Goal: Information Seeking & Learning: Learn about a topic

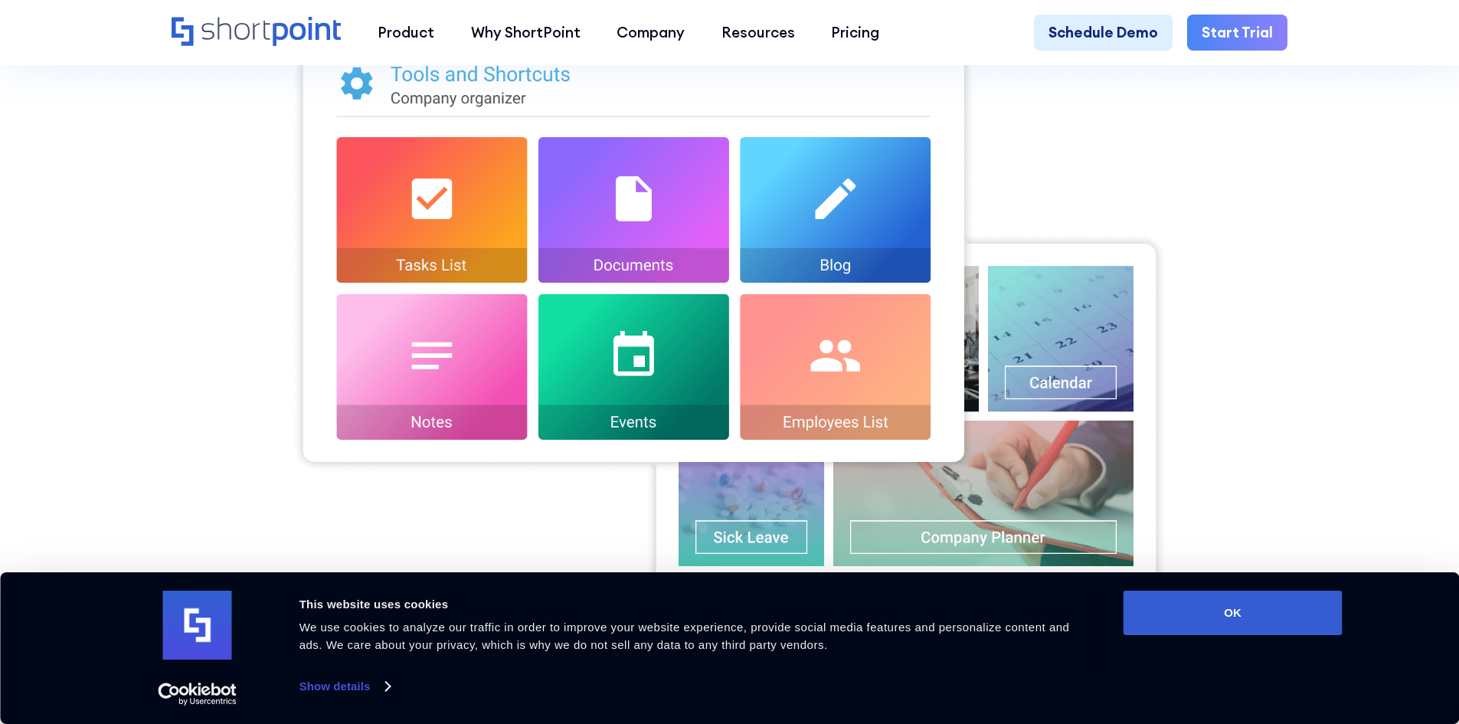
scroll to position [613, 0]
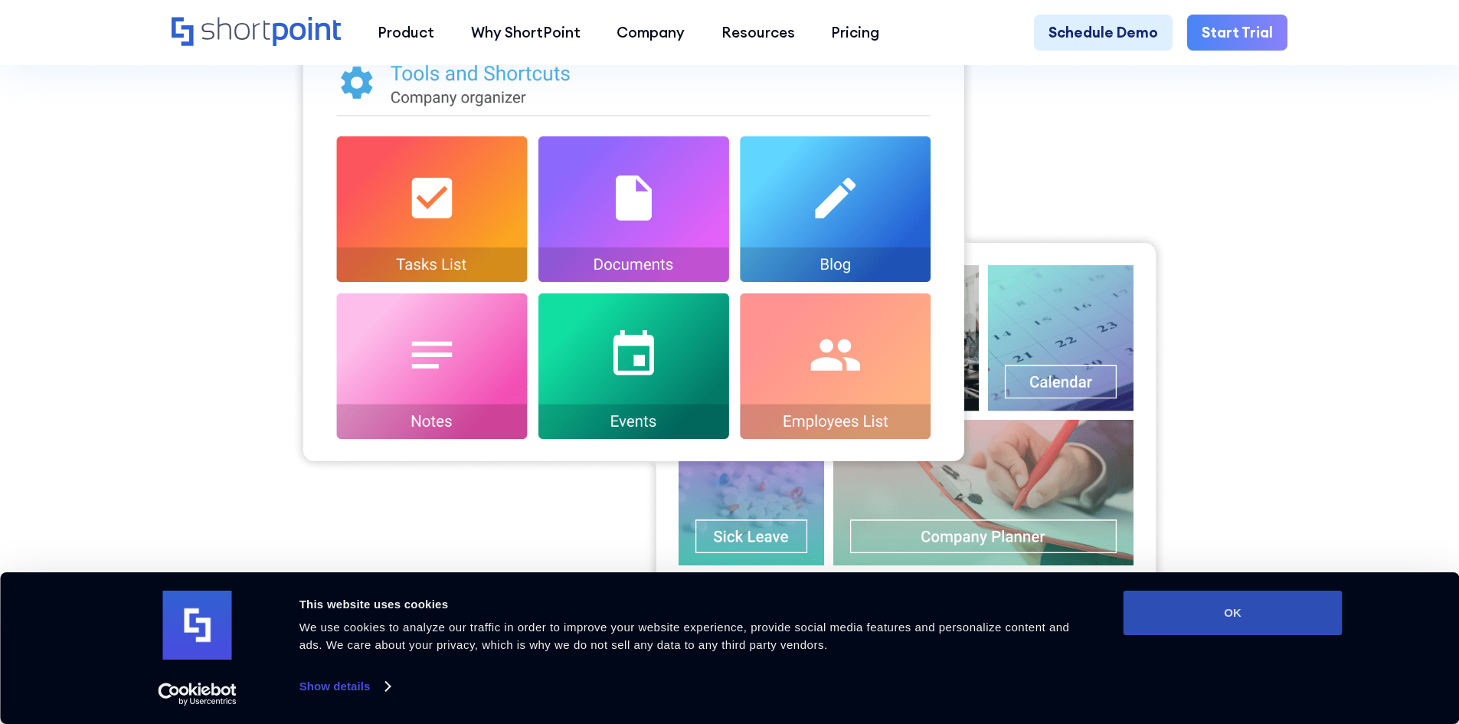
click at [1201, 616] on button "OK" at bounding box center [1233, 613] width 219 height 44
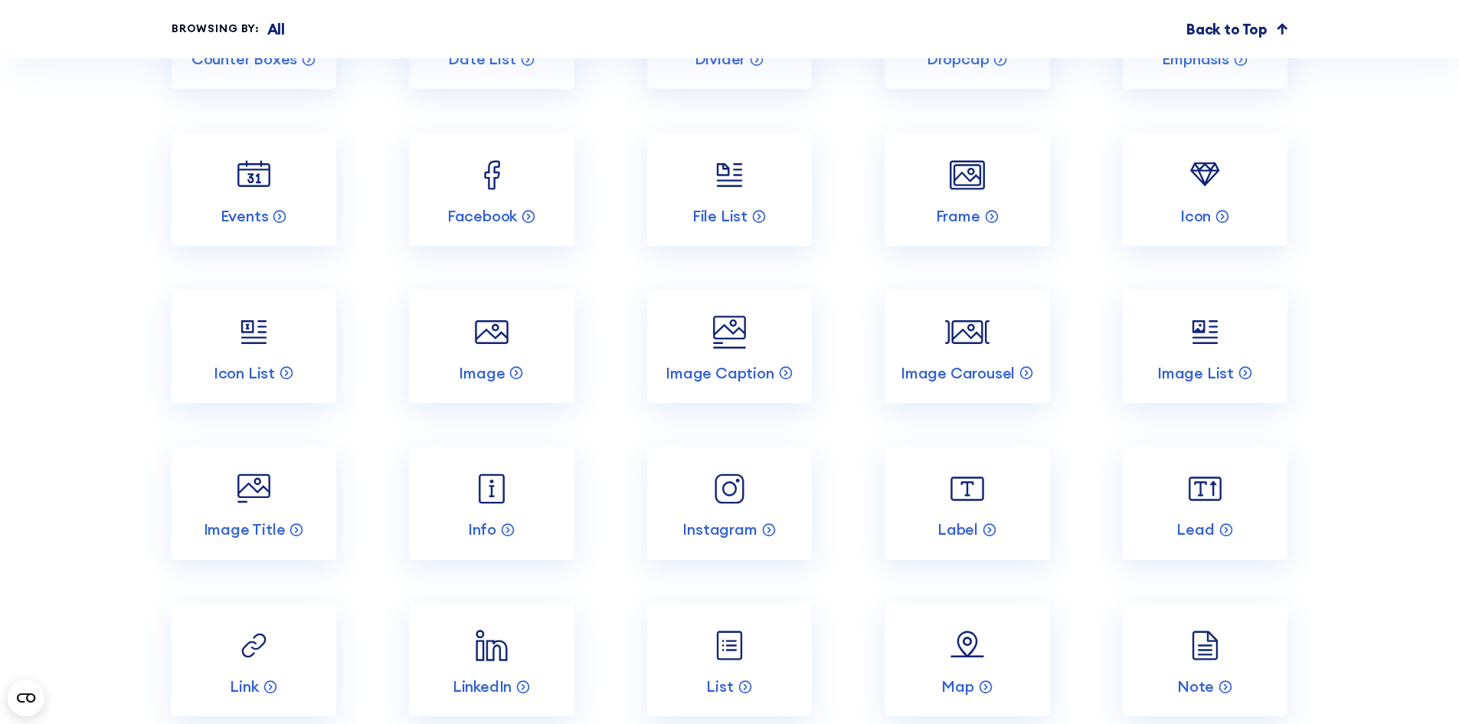
scroll to position [7355, 0]
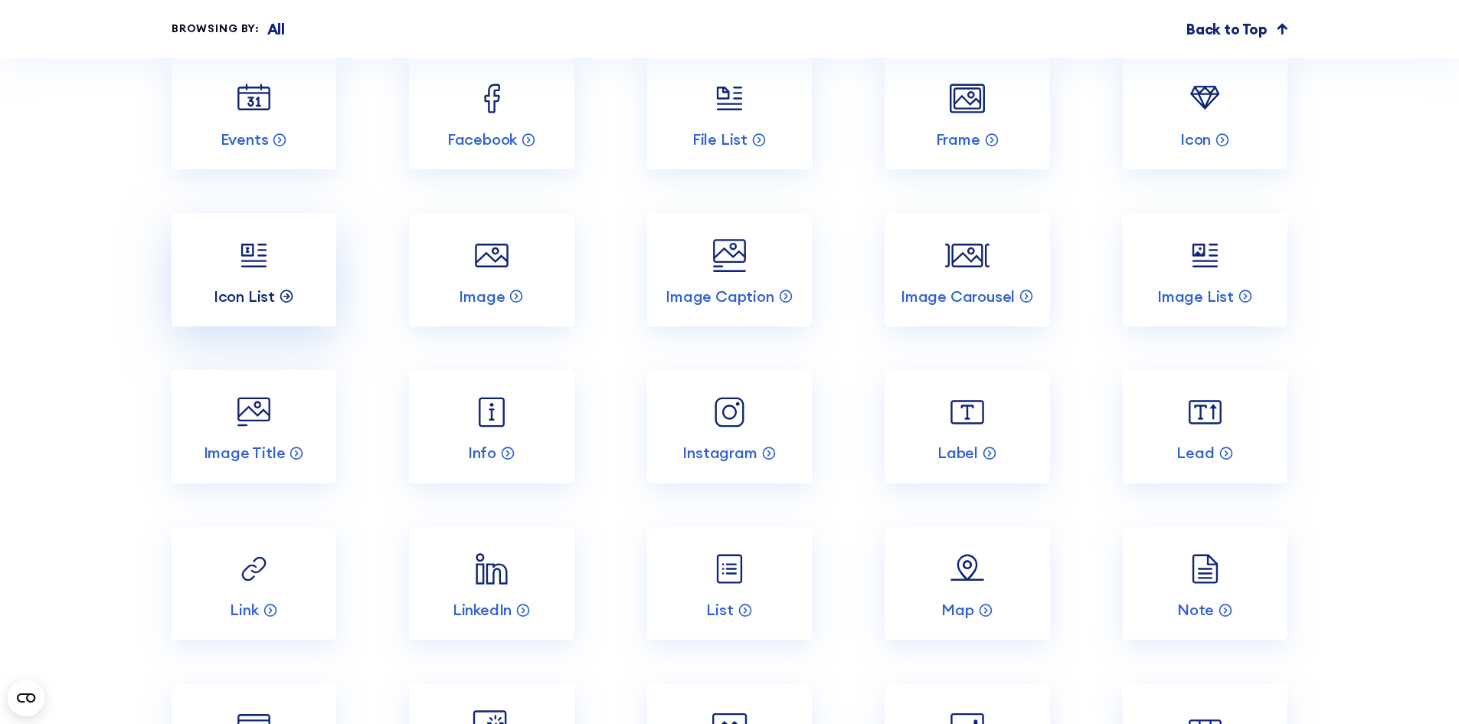
click at [257, 306] on p "Icon List" at bounding box center [244, 297] width 61 height 20
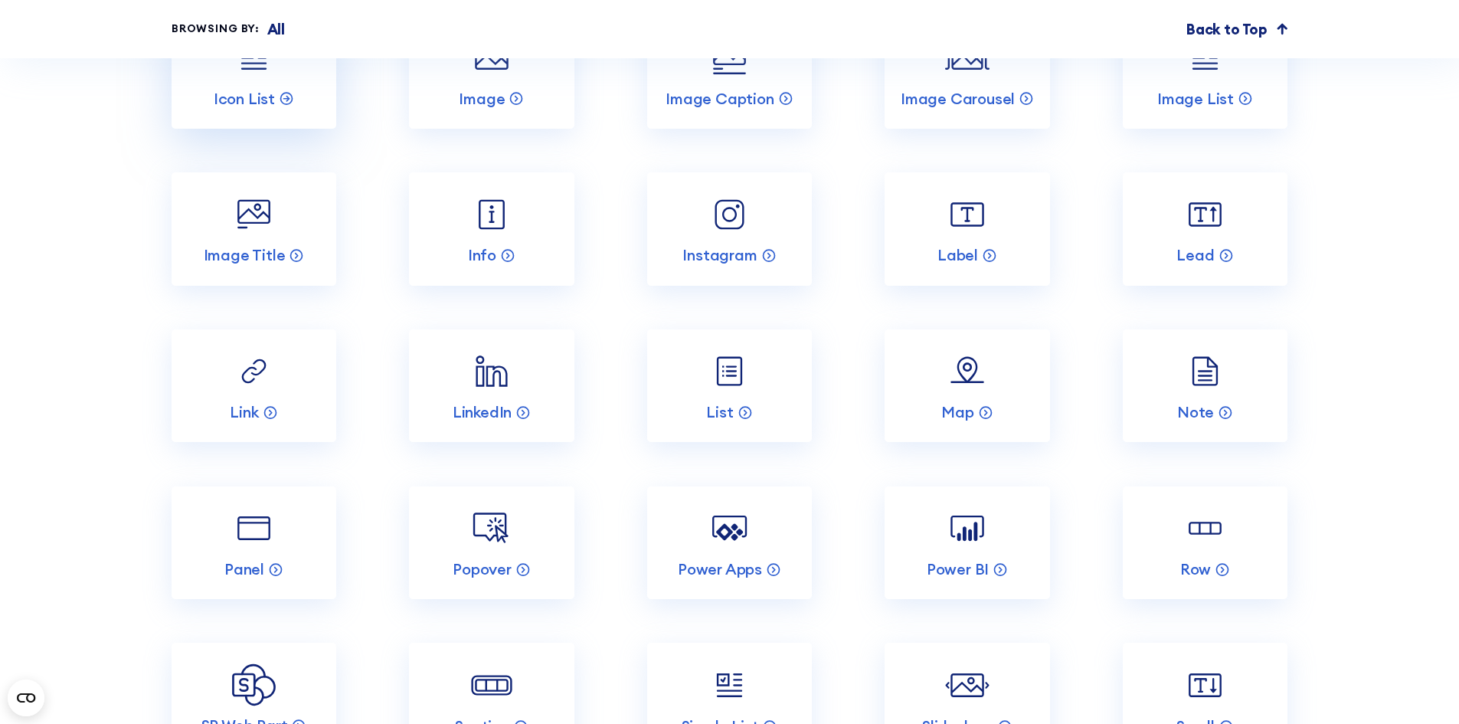
scroll to position [7585, 0]
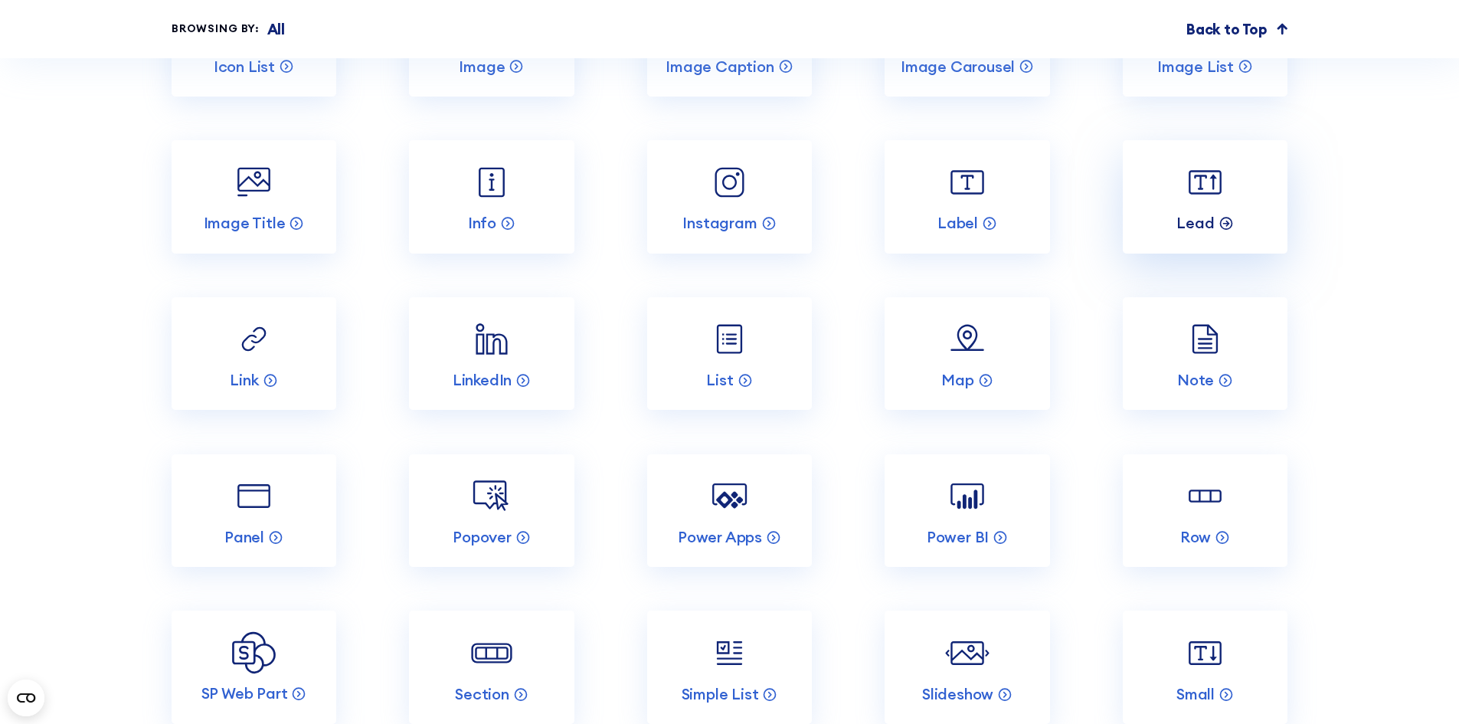
click at [1204, 233] on p "Lead" at bounding box center [1196, 223] width 38 height 20
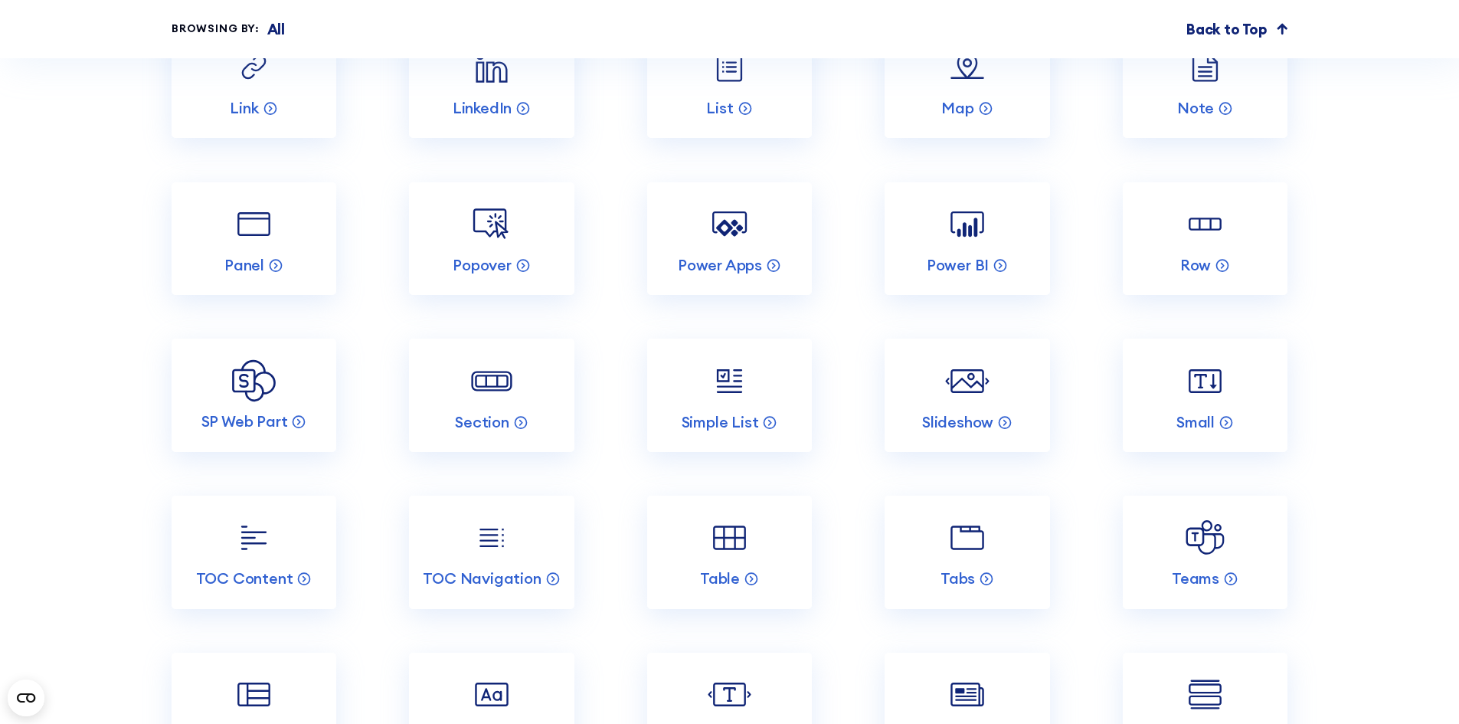
scroll to position [7891, 0]
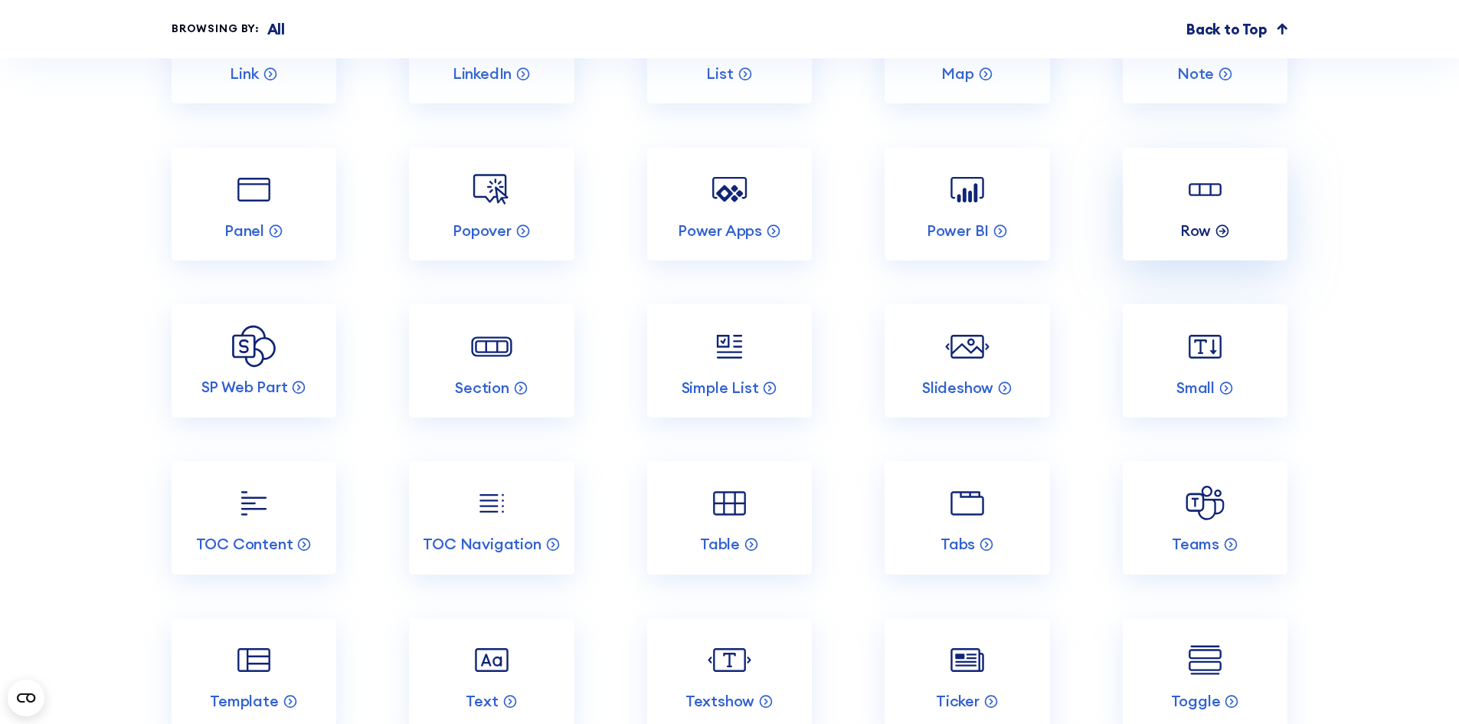
click at [1194, 241] on p "Row" at bounding box center [1196, 231] width 31 height 20
click at [481, 398] on p "Section" at bounding box center [482, 388] width 54 height 20
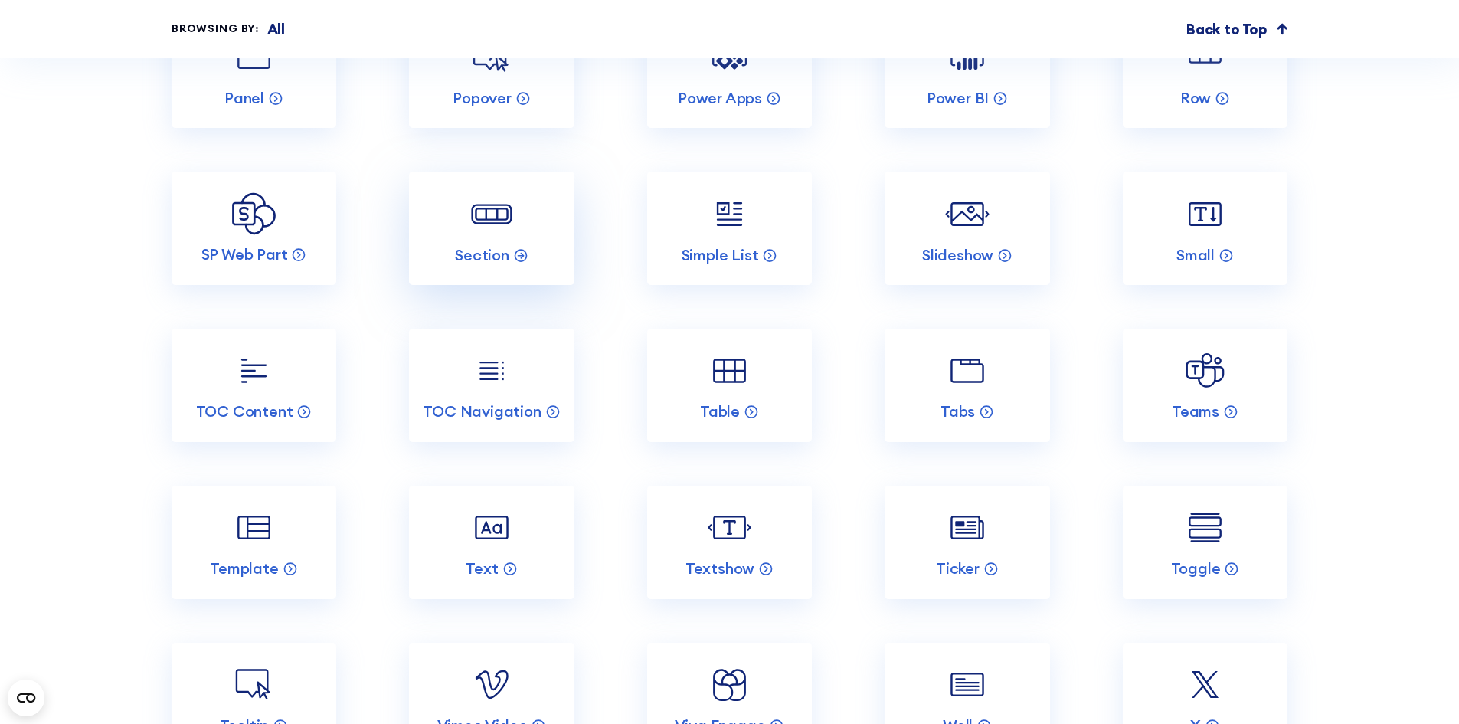
scroll to position [8044, 0]
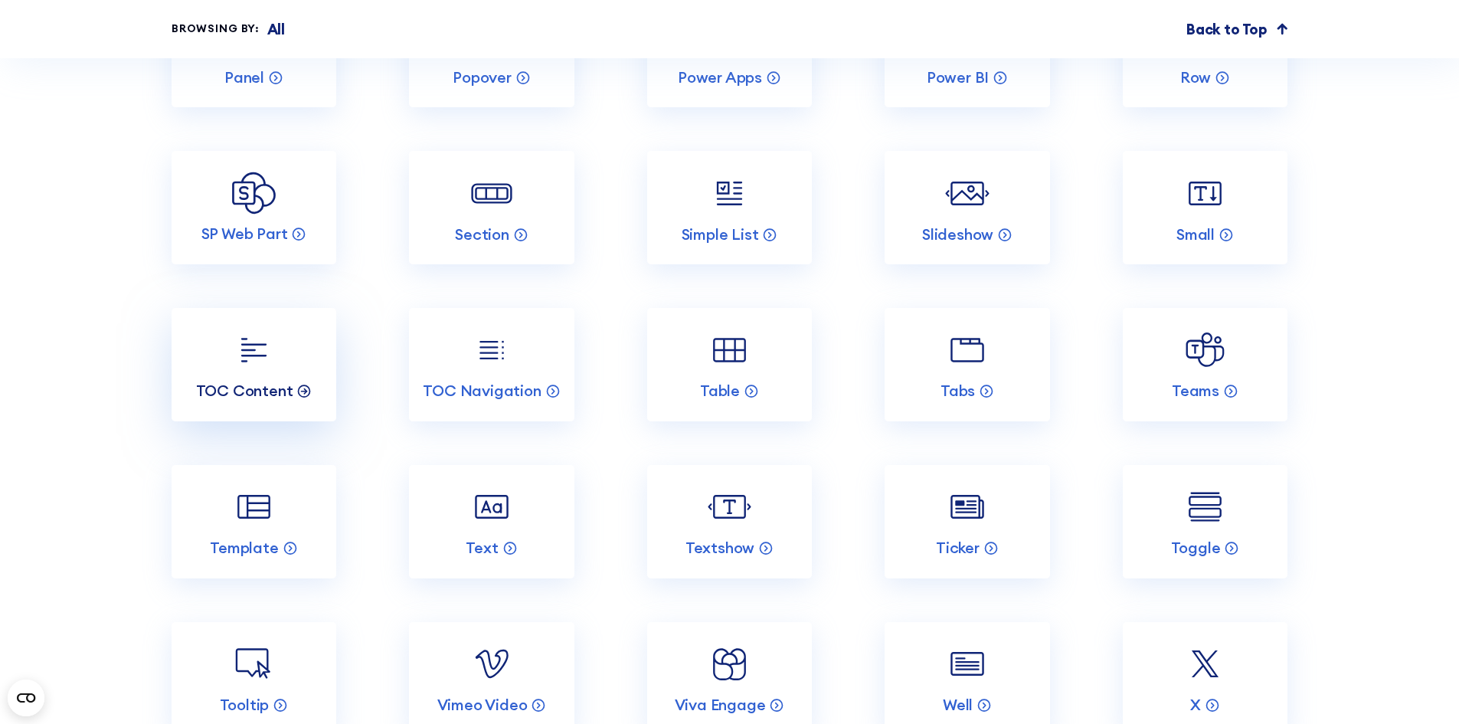
click at [260, 401] on p "TOC Content" at bounding box center [244, 391] width 97 height 20
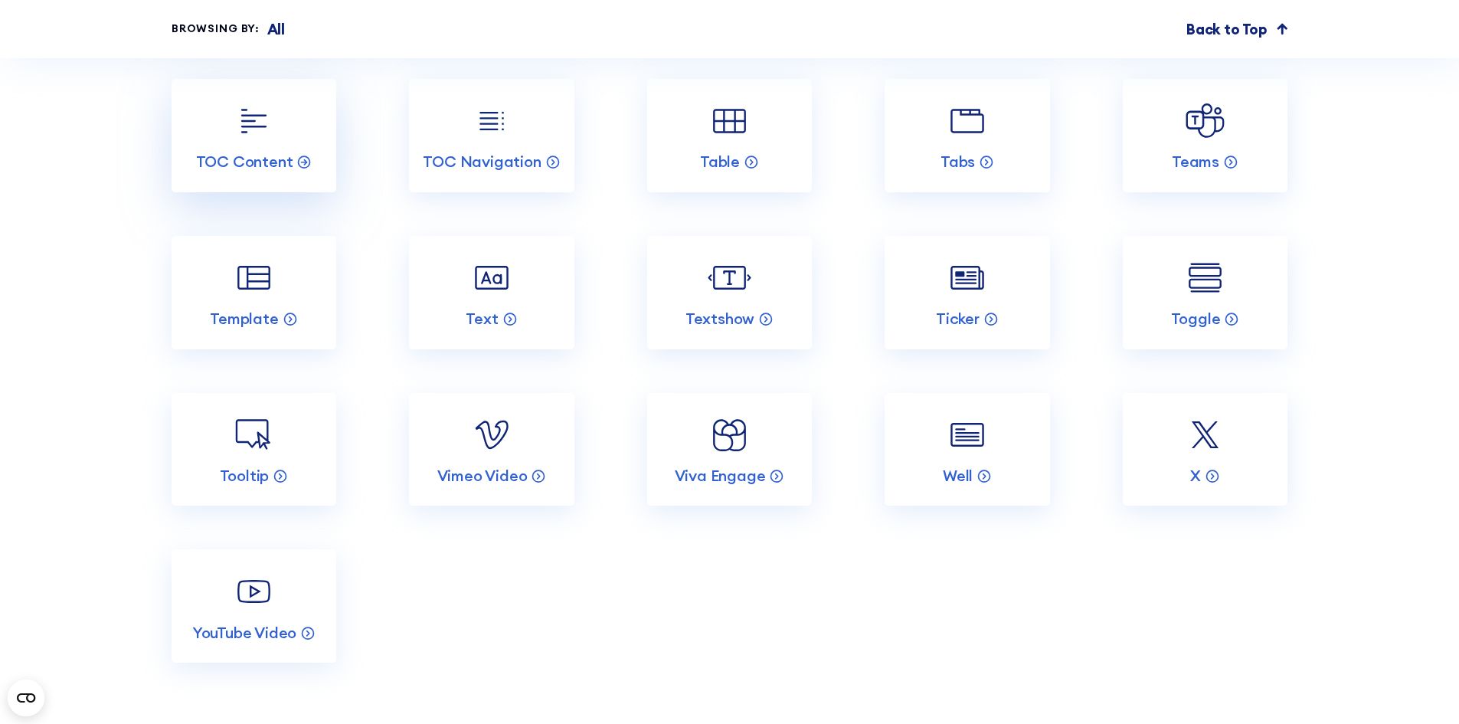
scroll to position [8274, 0]
click at [980, 328] on p "Ticker" at bounding box center [958, 318] width 44 height 20
click at [254, 485] on p "Tooltip" at bounding box center [245, 475] width 50 height 20
click at [958, 485] on p "Well" at bounding box center [958, 475] width 30 height 20
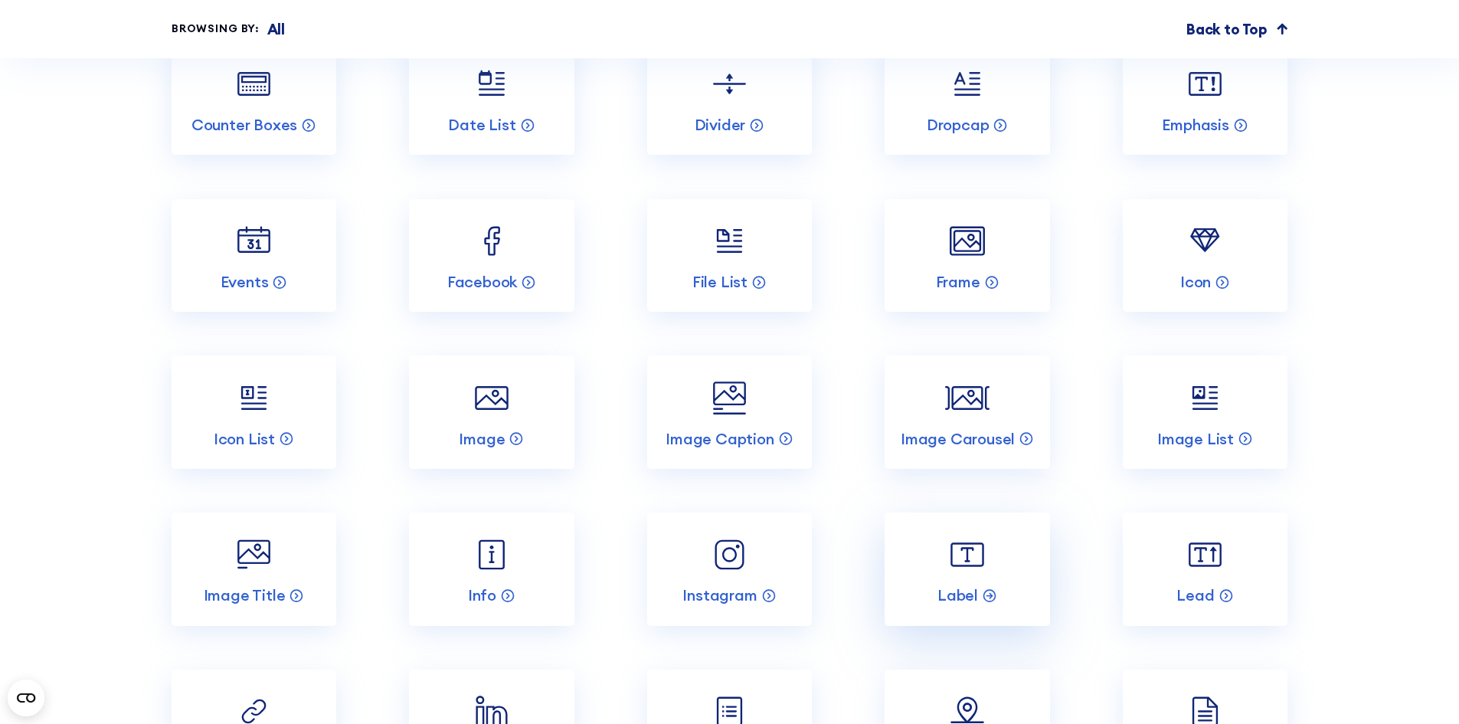
scroll to position [7202, 0]
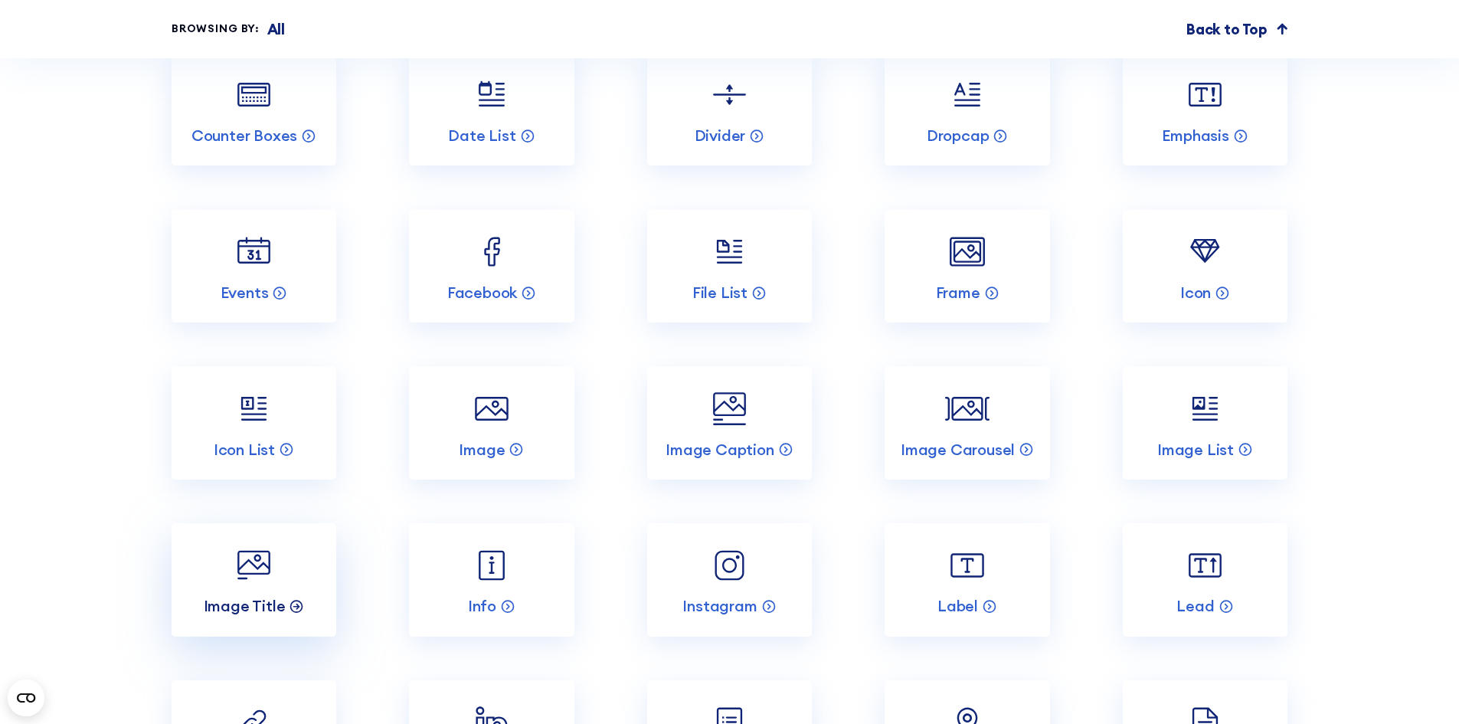
click at [240, 616] on p "Image Title" at bounding box center [245, 606] width 82 height 20
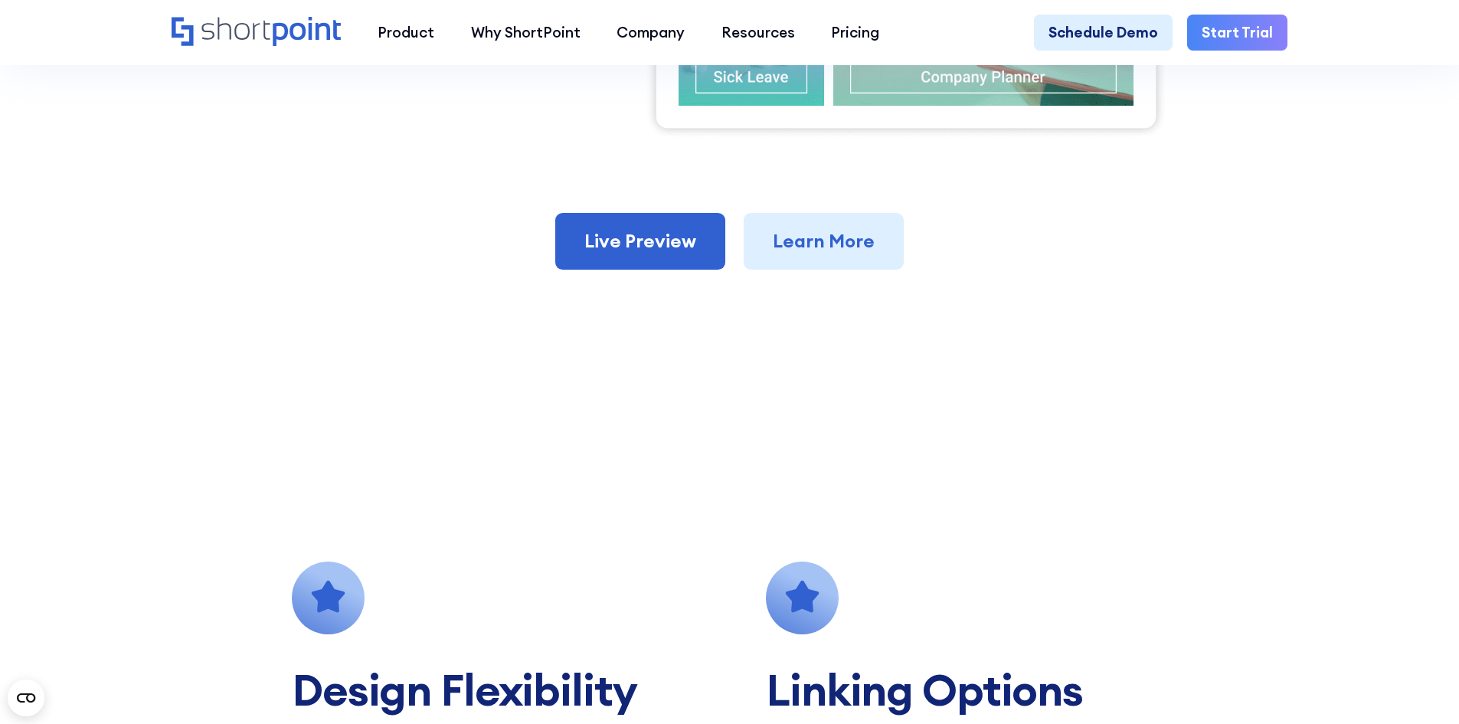
scroll to position [919, 0]
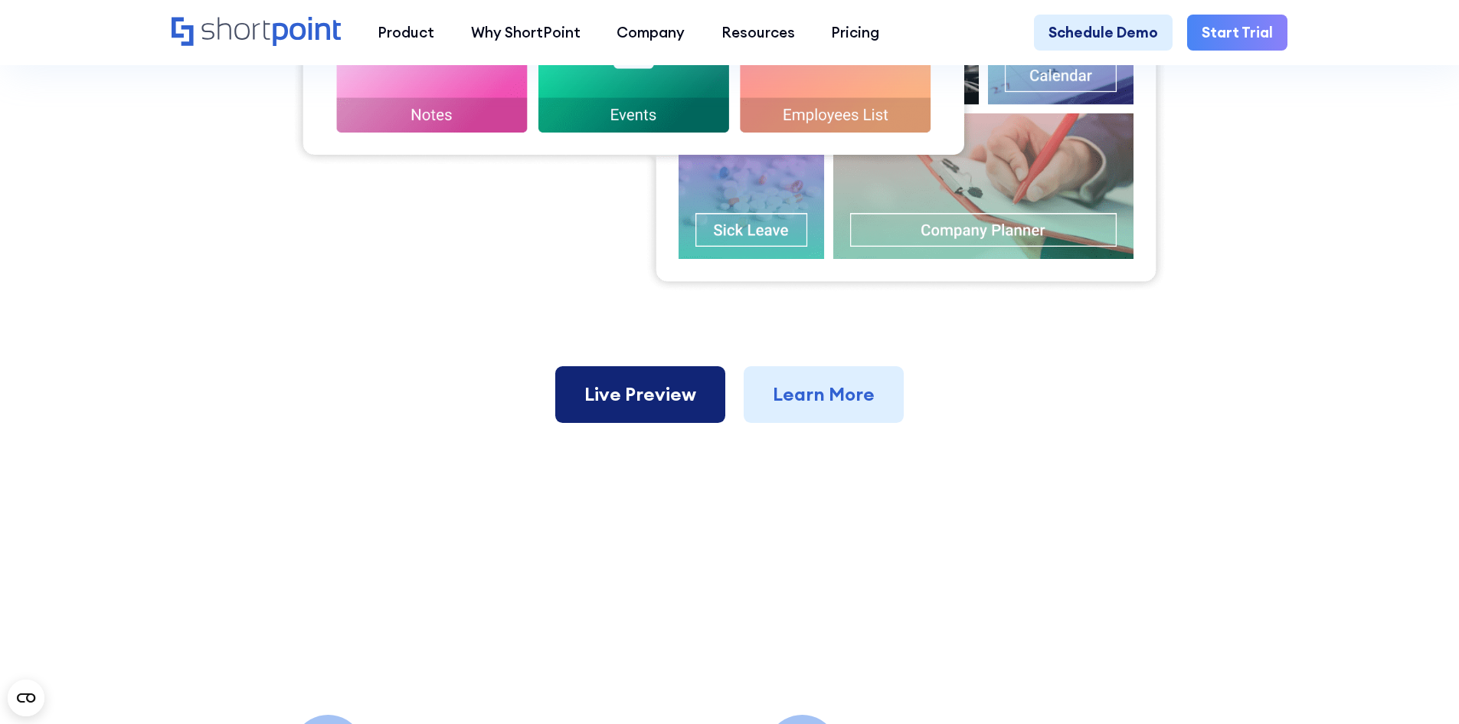
click at [654, 402] on link "Live Preview" at bounding box center [640, 394] width 170 height 57
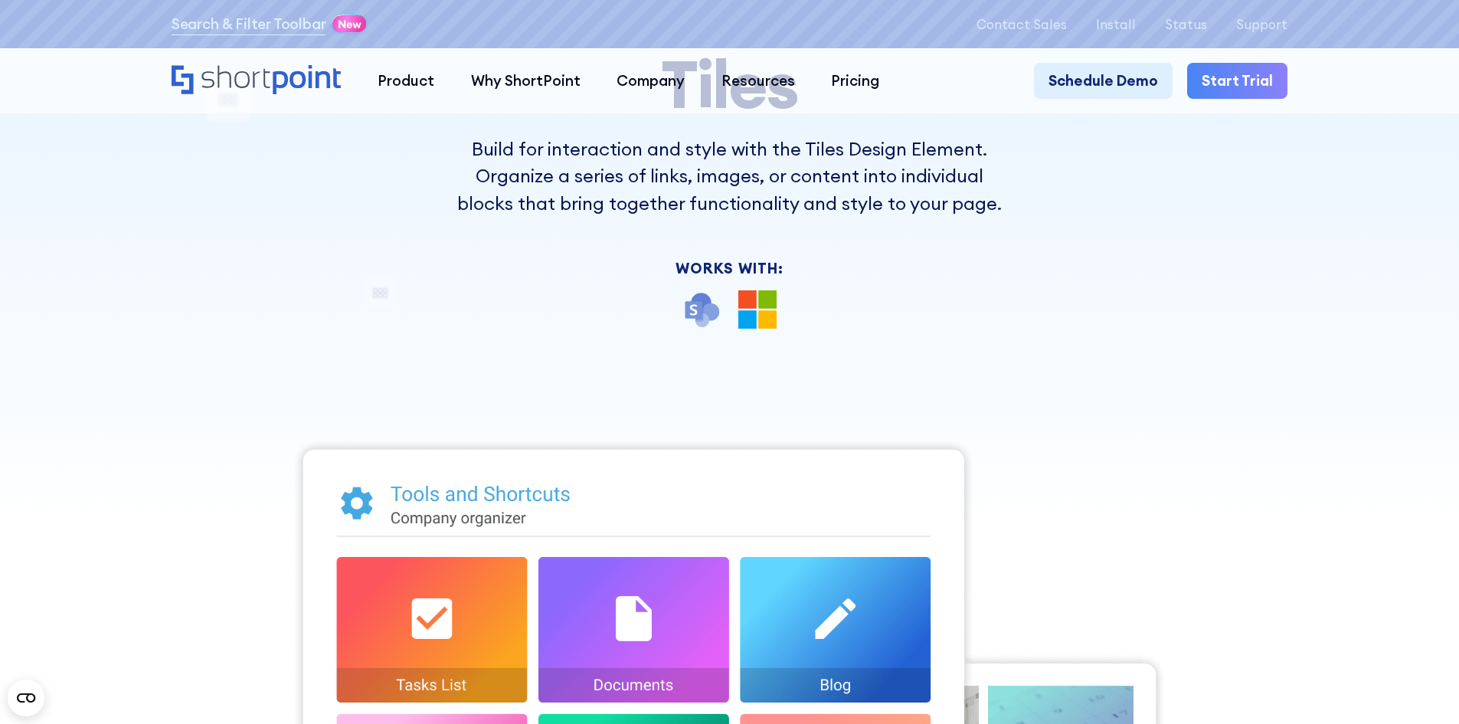
scroll to position [0, 0]
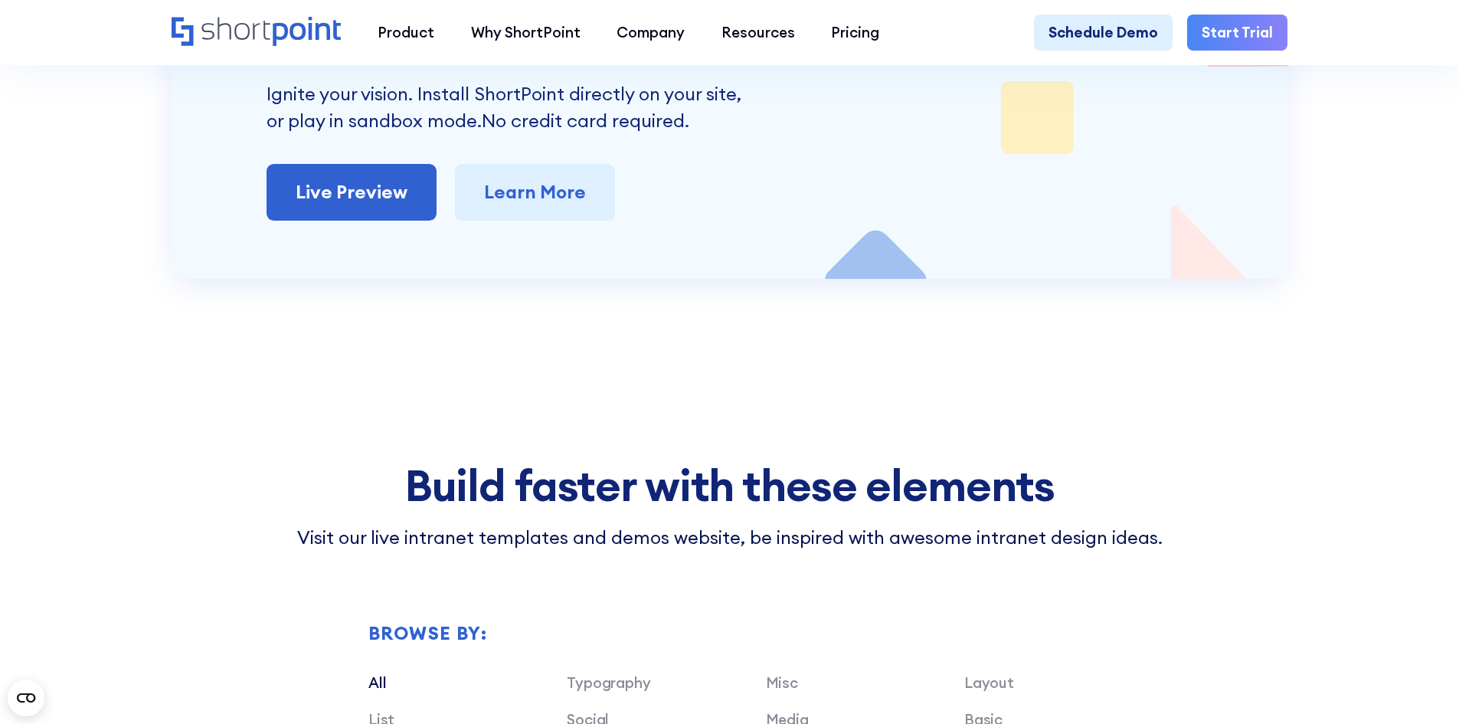
scroll to position [4597, 0]
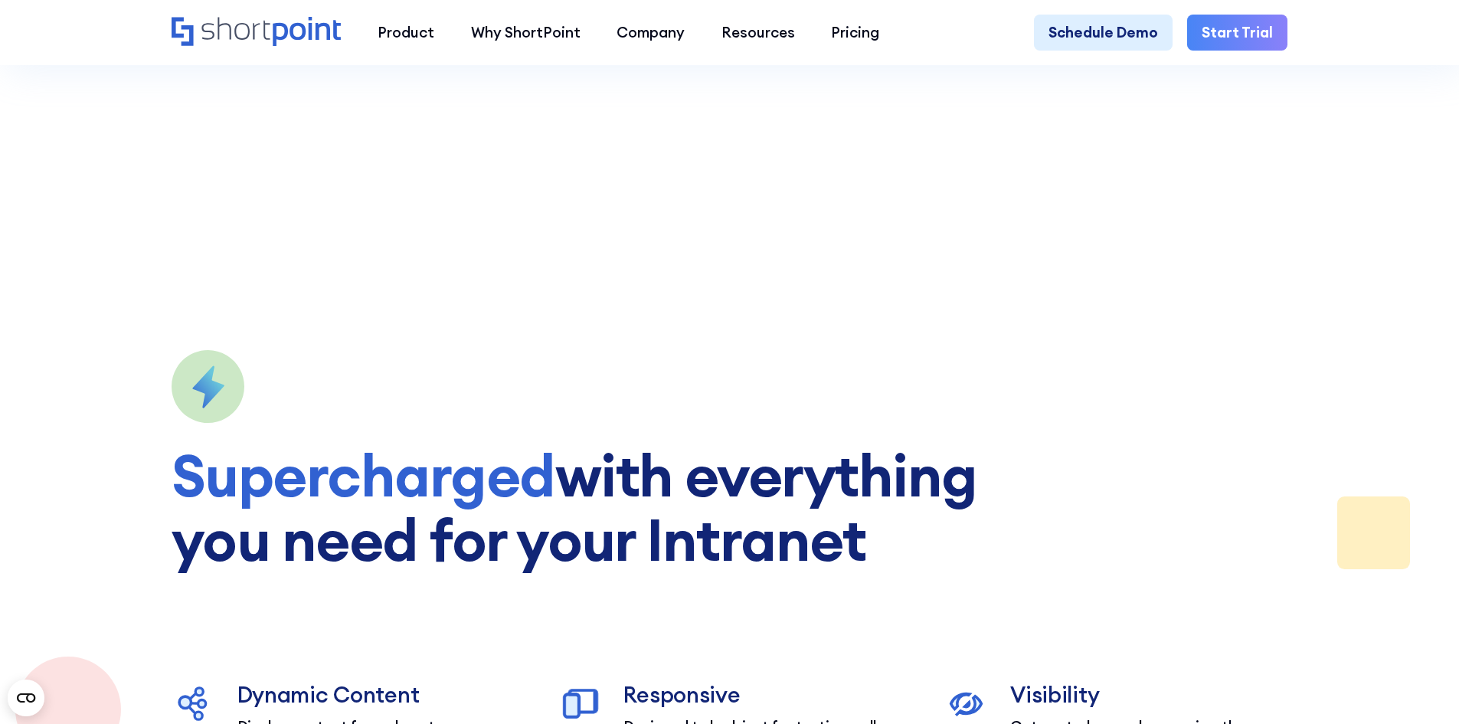
scroll to position [1073, 0]
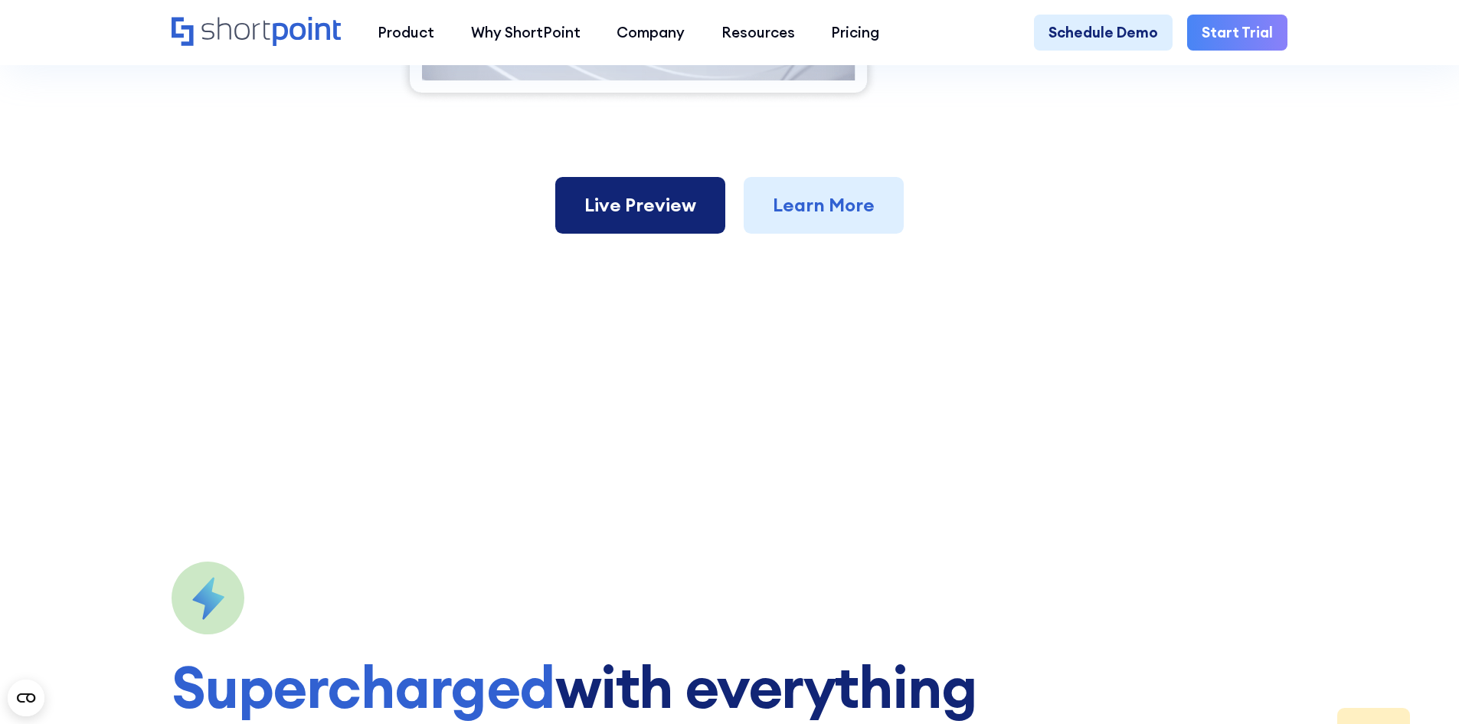
click at [680, 193] on link "Live Preview" at bounding box center [640, 205] width 170 height 57
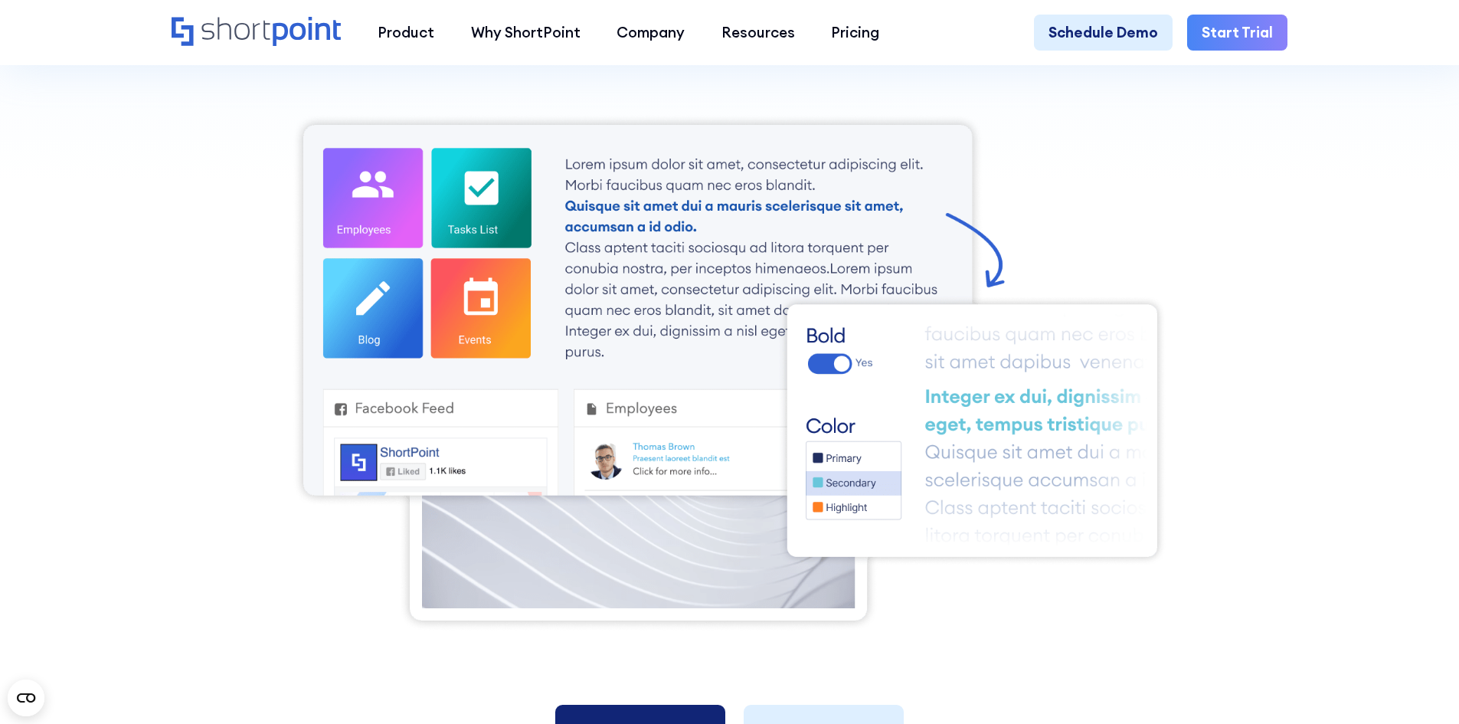
scroll to position [536, 0]
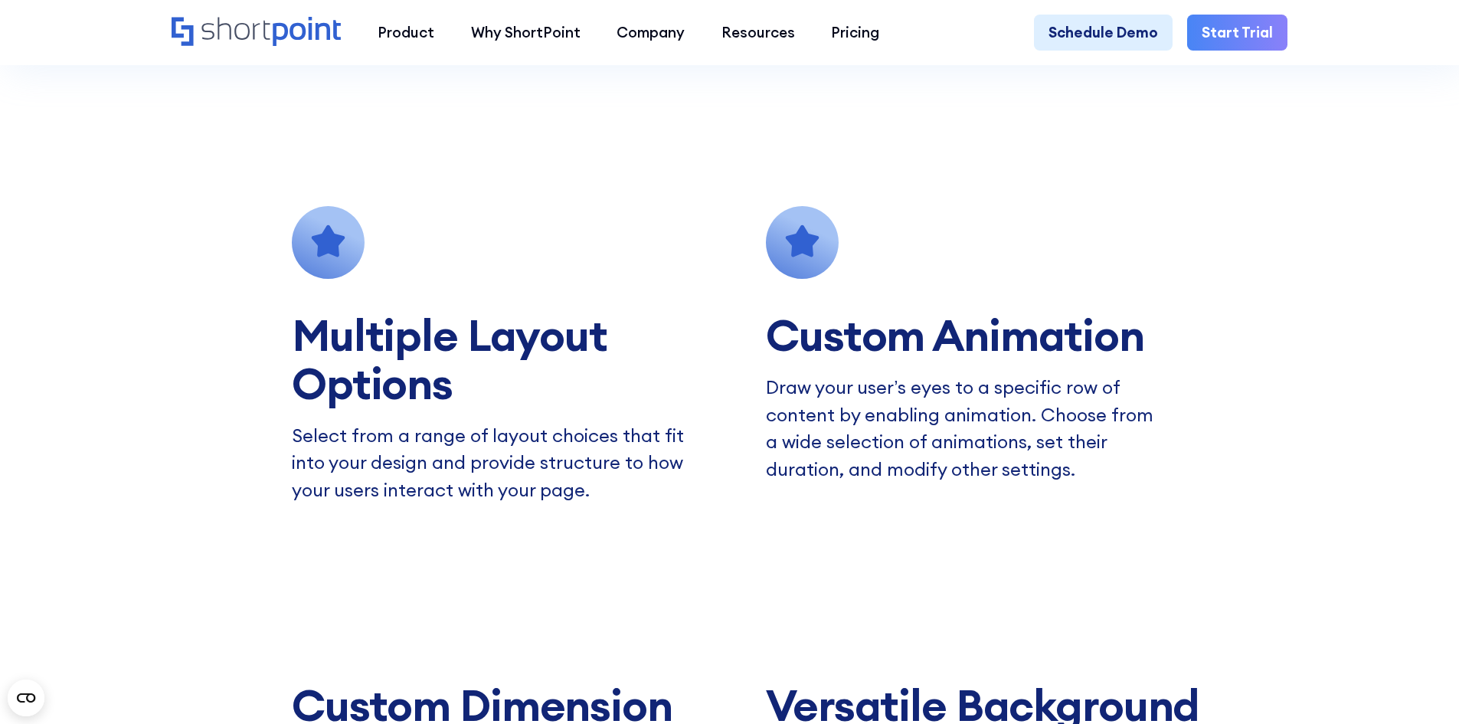
scroll to position [1379, 0]
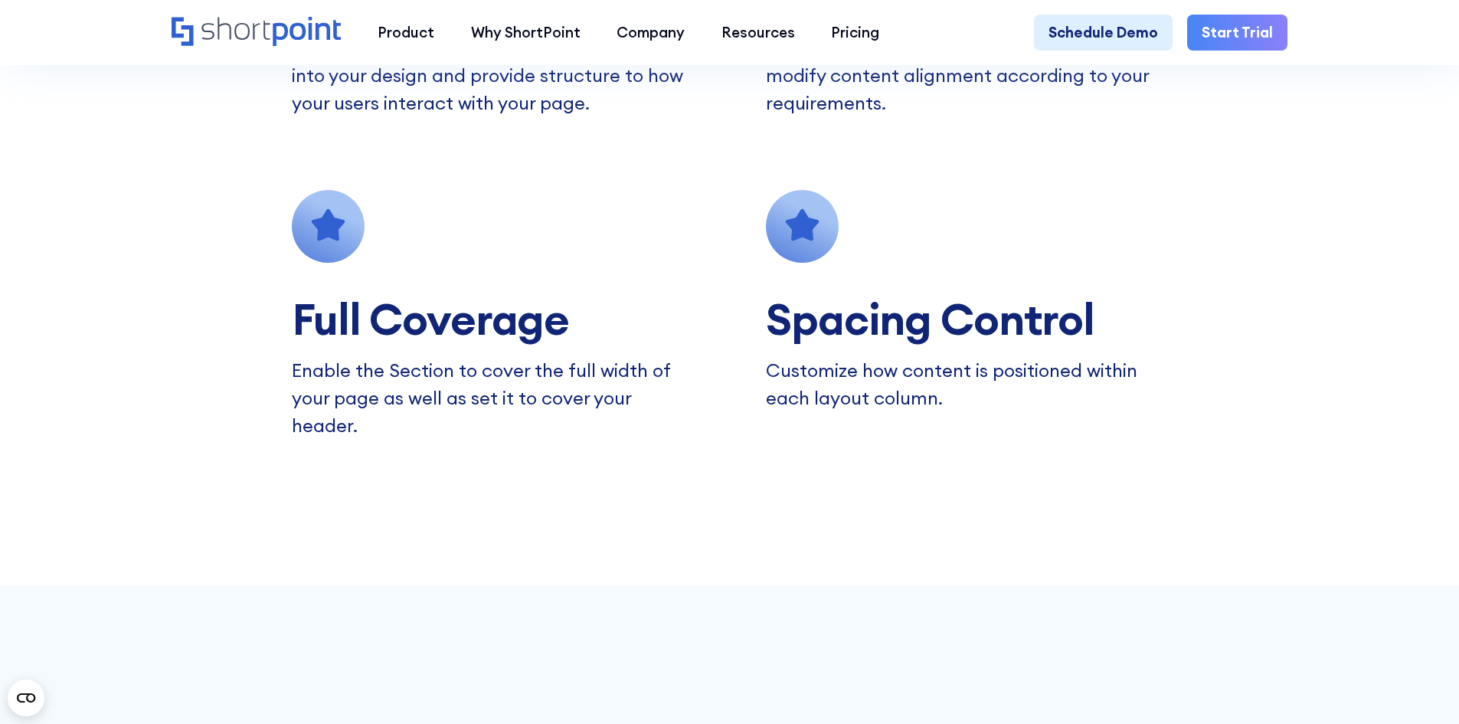
scroll to position [1839, 0]
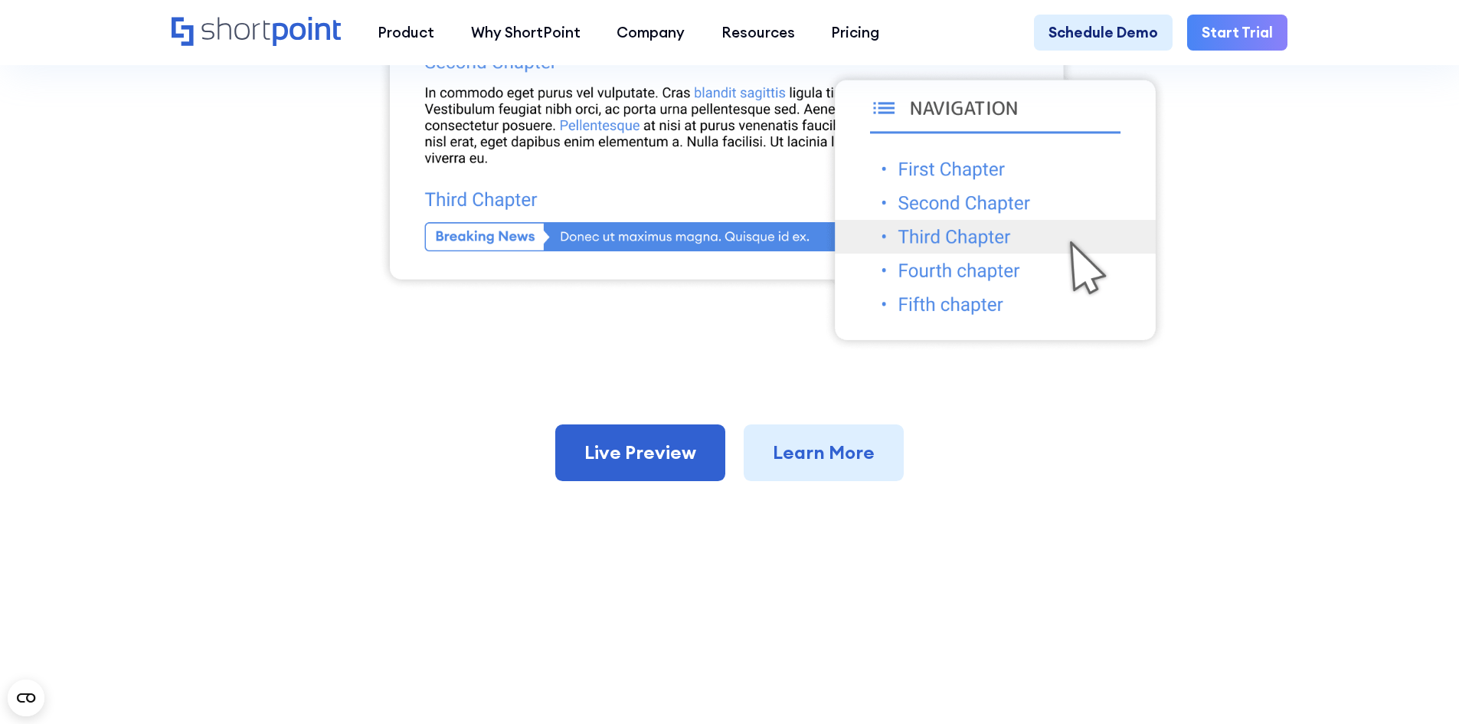
scroll to position [1073, 0]
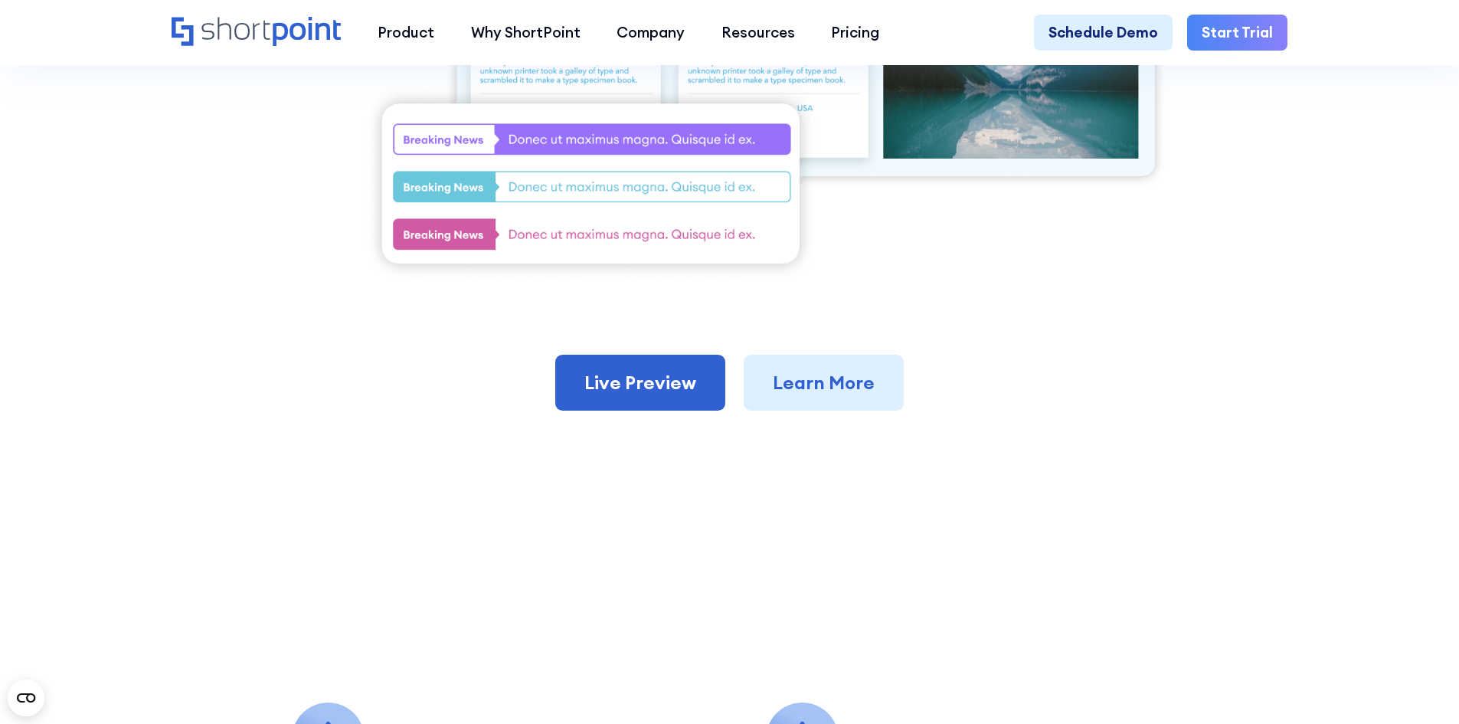
scroll to position [766, 0]
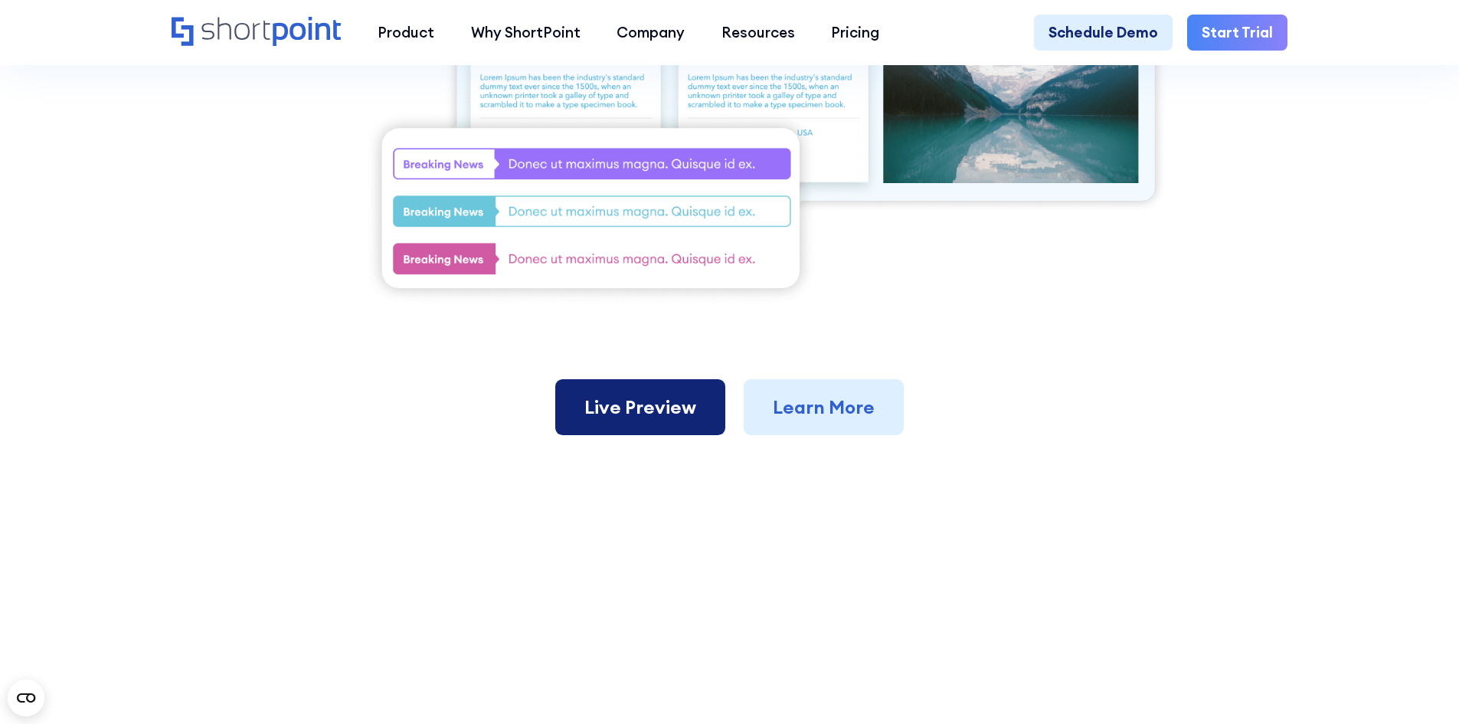
click at [686, 408] on link "Live Preview" at bounding box center [640, 407] width 170 height 57
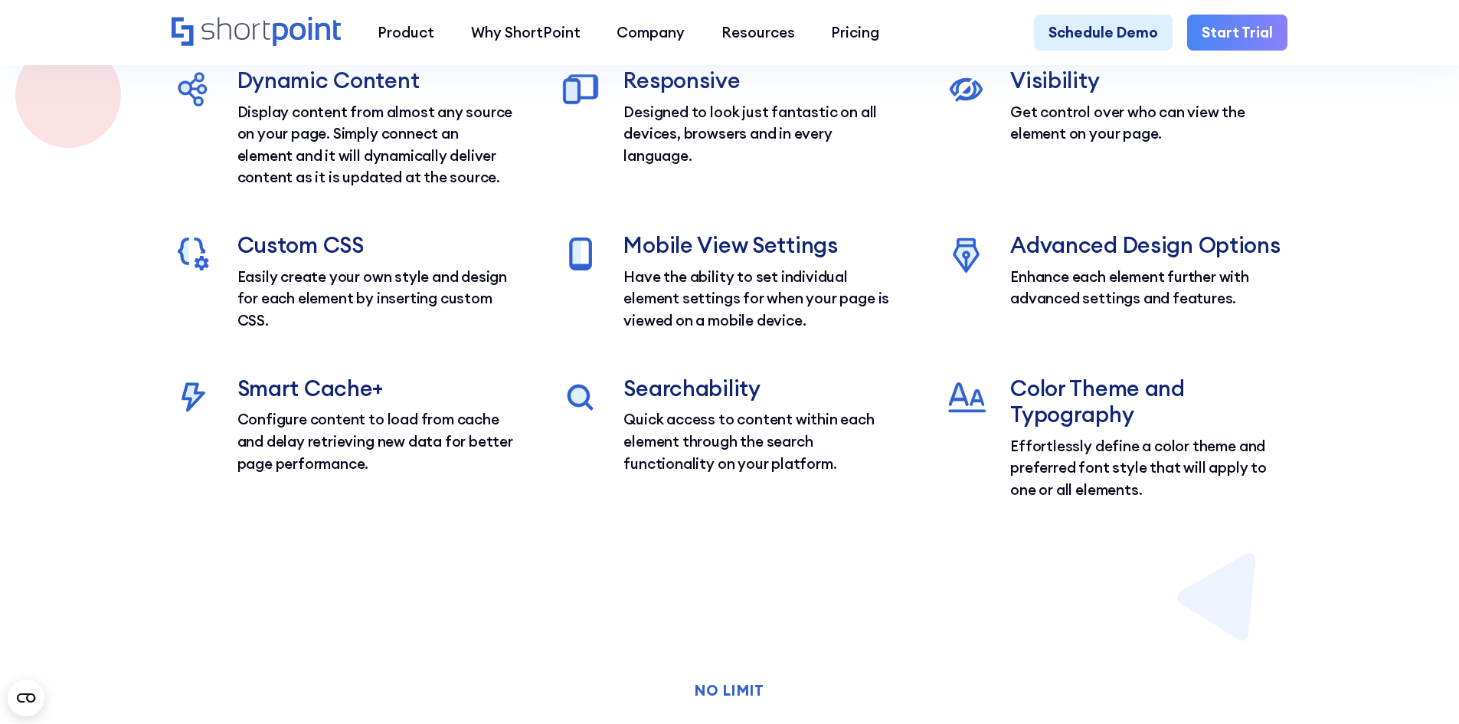
scroll to position [1915, 0]
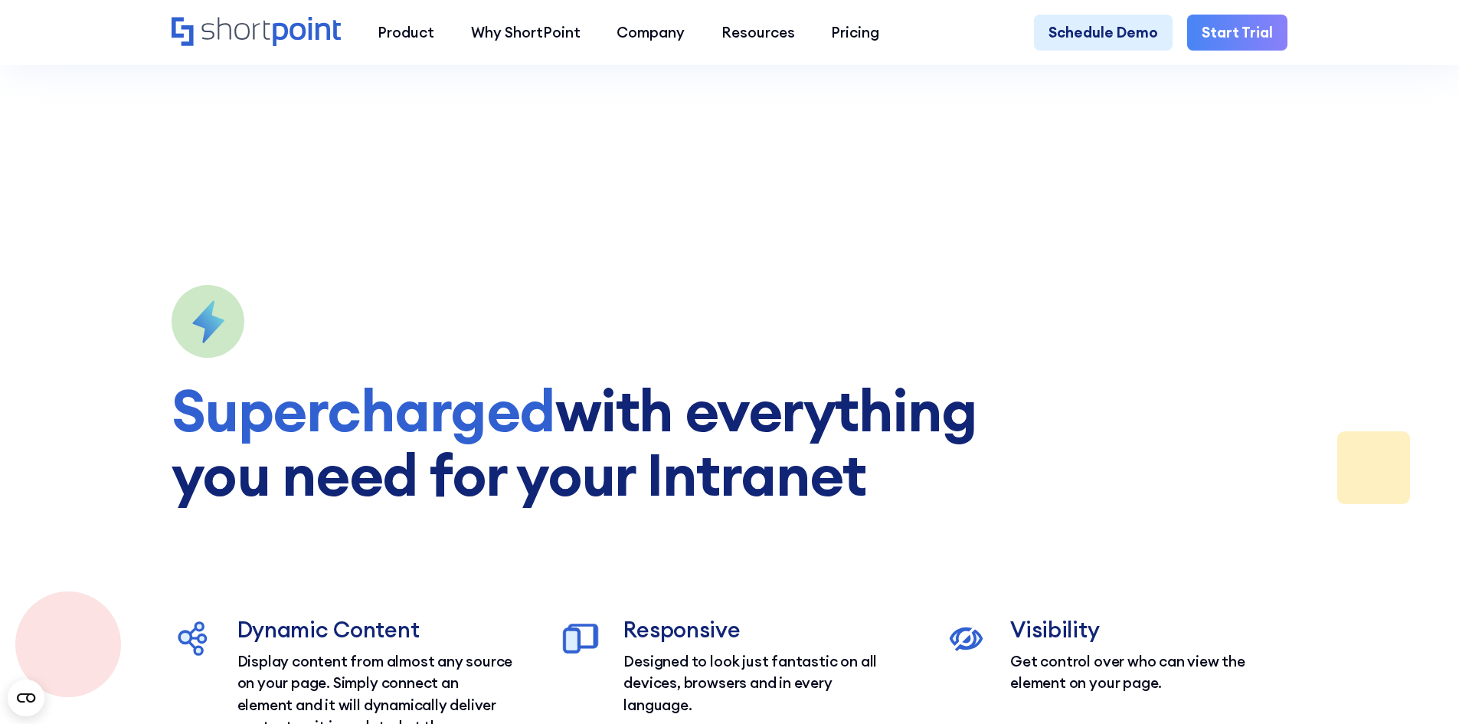
scroll to position [1685, 0]
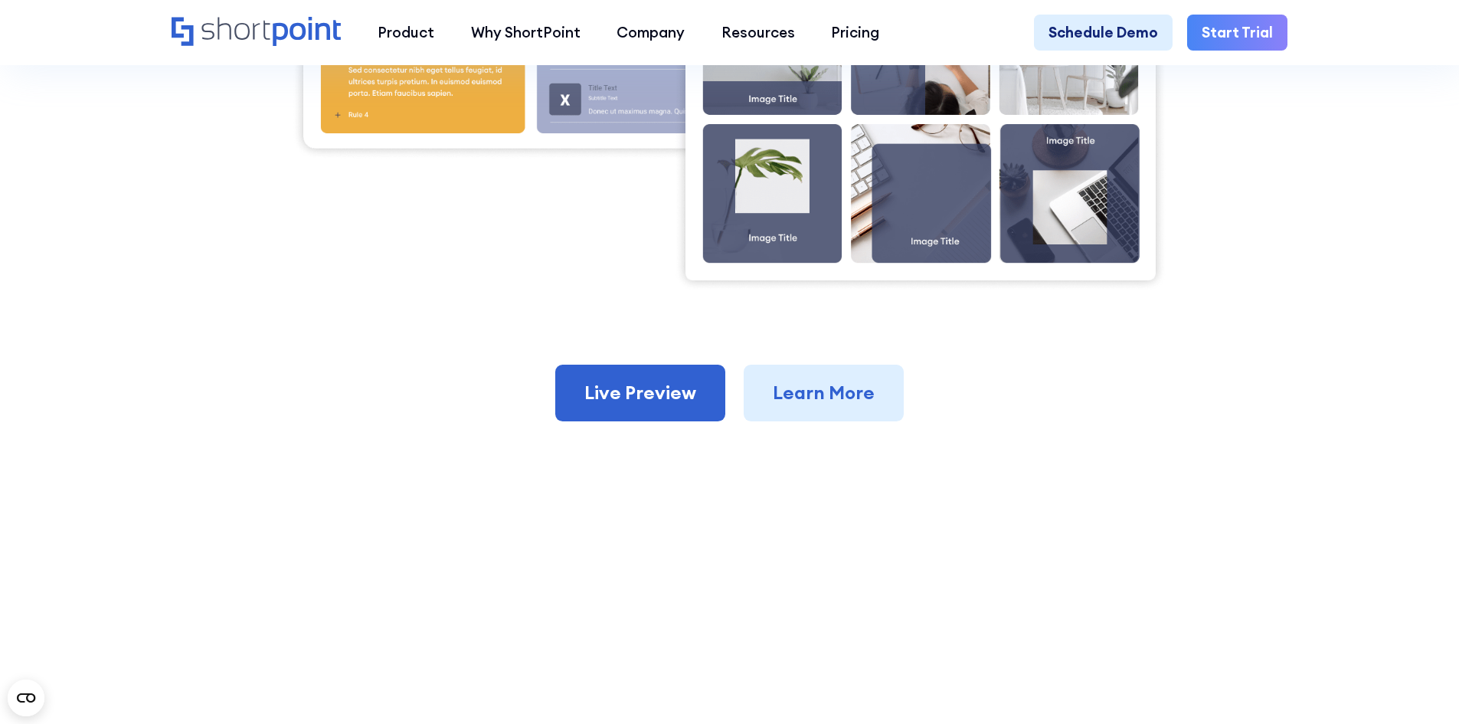
scroll to position [919, 0]
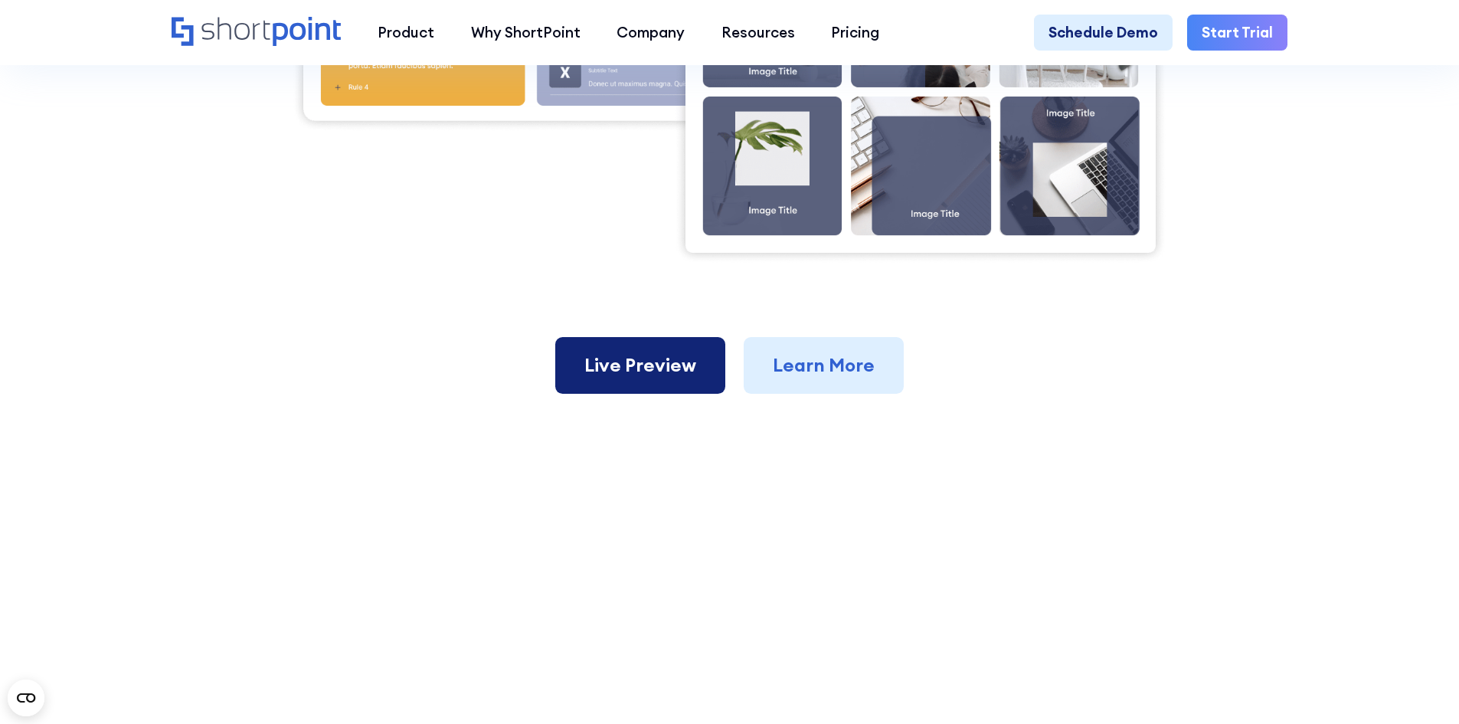
click at [657, 391] on link "Live Preview" at bounding box center [640, 365] width 170 height 57
